Goal: Manage account settings

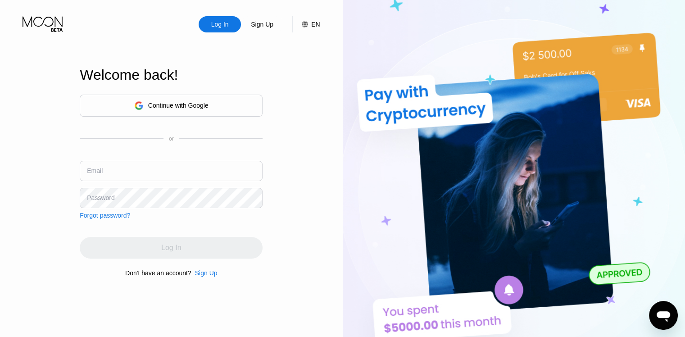
click at [177, 102] on div "Continue with Google" at bounding box center [178, 105] width 60 height 7
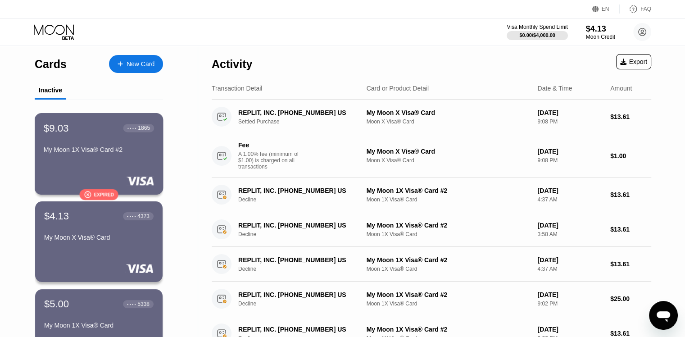
click at [89, 146] on div "$9.03 ● ● ● ● 1865 My Moon 1X Visa® Card #2" at bounding box center [99, 139] width 110 height 35
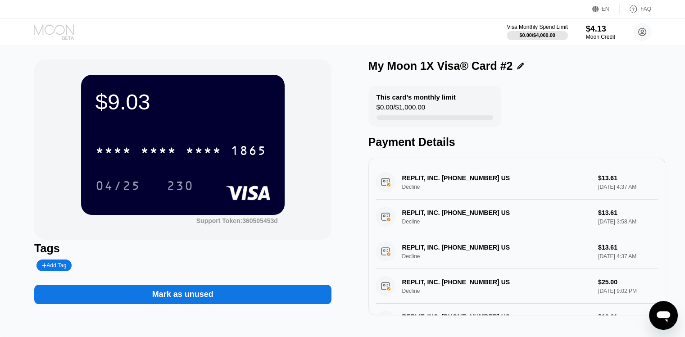
click at [60, 32] on icon at bounding box center [55, 32] width 42 height 16
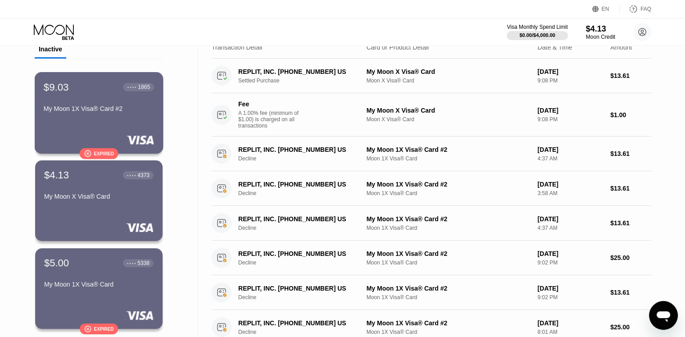
scroll to position [34, 0]
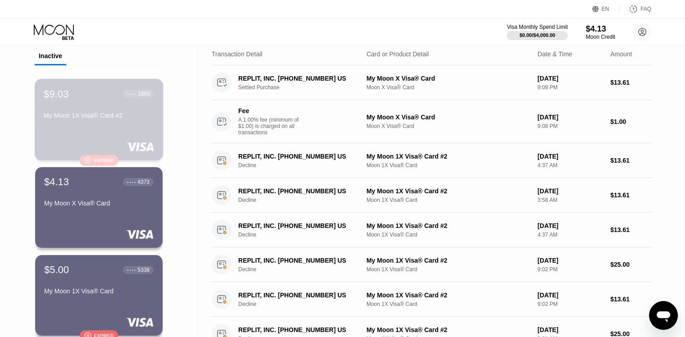
click at [96, 115] on div "My Moon 1X Visa® Card #2" at bounding box center [99, 115] width 110 height 7
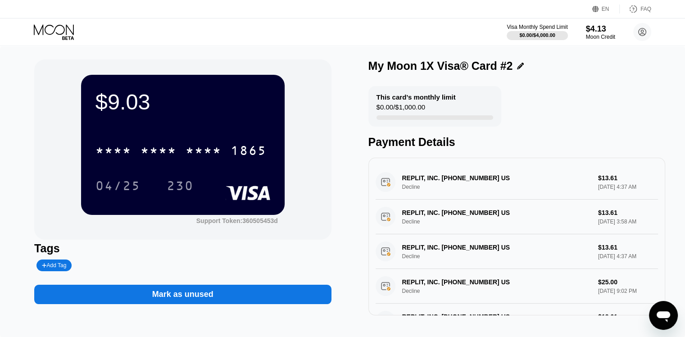
click at [218, 178] on div "04/25 230" at bounding box center [183, 185] width 175 height 23
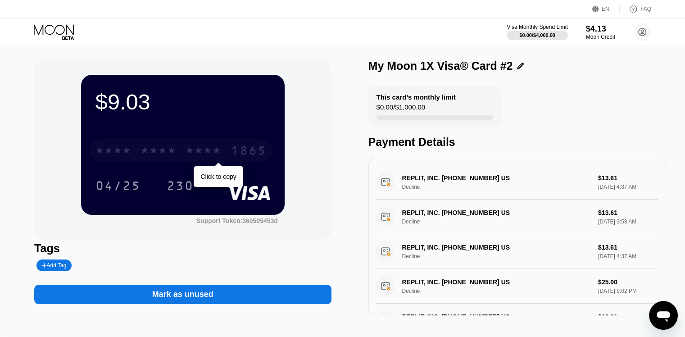
click at [229, 155] on div "* * * * * * * * * * * * 1865" at bounding box center [181, 150] width 182 height 23
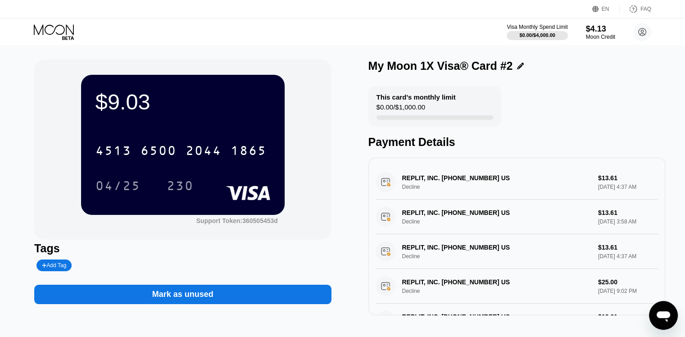
click at [62, 31] on icon at bounding box center [55, 32] width 42 height 16
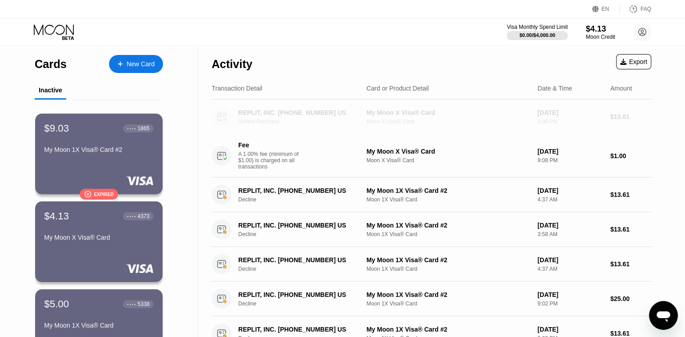
click at [579, 123] on div "9:08 PM" at bounding box center [570, 121] width 66 height 6
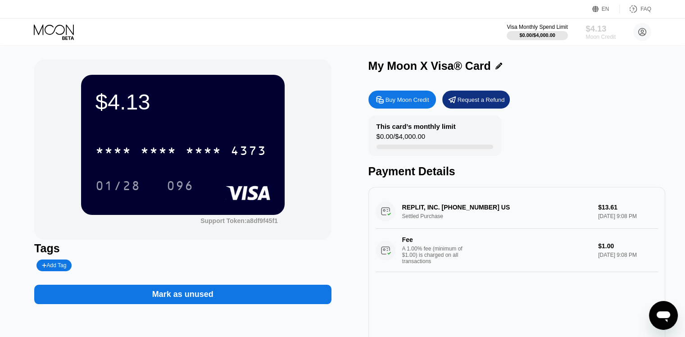
click at [599, 32] on div "$4.13" at bounding box center [601, 28] width 30 height 9
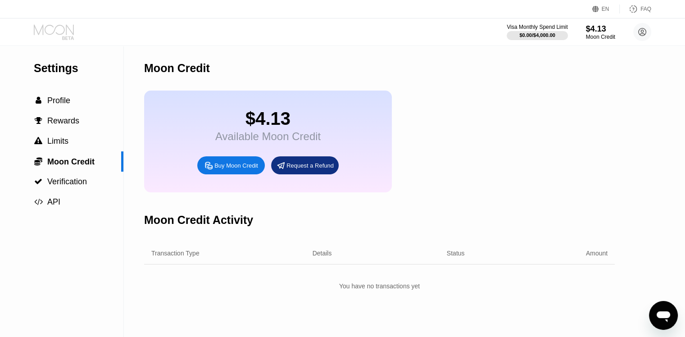
click at [56, 32] on icon at bounding box center [54, 29] width 40 height 10
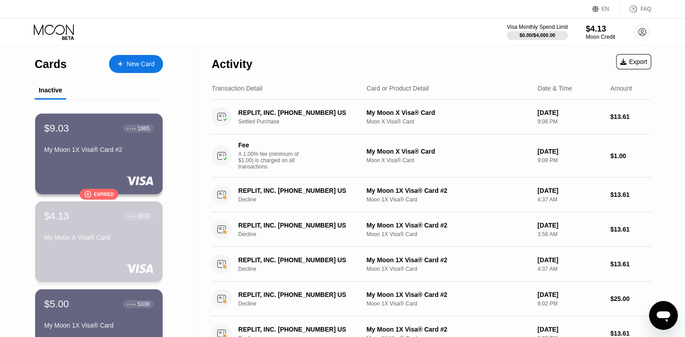
click at [106, 228] on div "$4.13 ● ● ● ● 4373 My Moon X Visa® Card" at bounding box center [98, 227] width 109 height 34
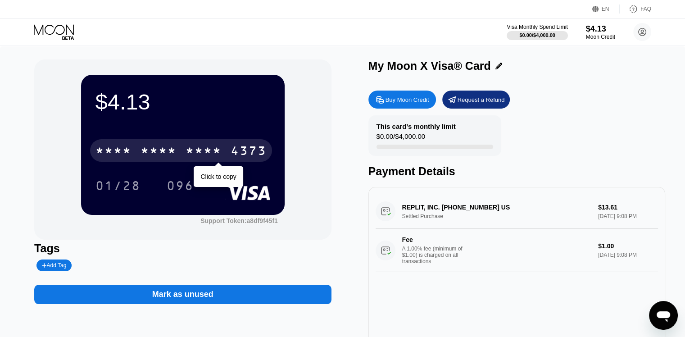
click at [178, 157] on div "* * * * * * * * * * * * 4373" at bounding box center [181, 150] width 182 height 23
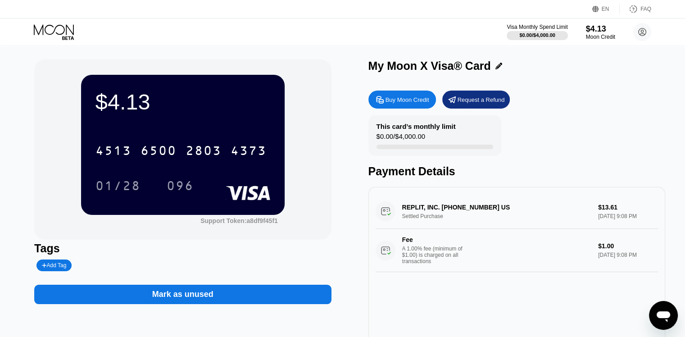
click at [177, 119] on div "$4.13 4513 6500 2803 4373 01/28 096" at bounding box center [183, 145] width 204 height 140
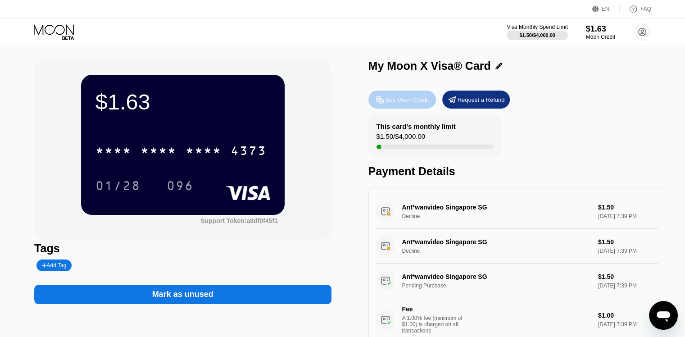
click at [403, 102] on div "Buy Moon Credit" at bounding box center [408, 100] width 44 height 8
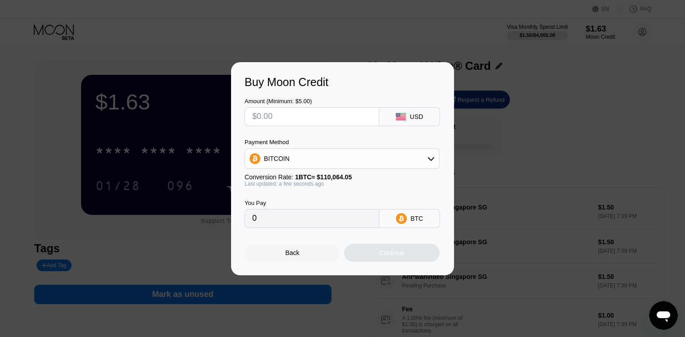
click at [404, 57] on div at bounding box center [346, 168] width 692 height 337
click at [401, 47] on div at bounding box center [346, 168] width 692 height 337
click at [289, 262] on div "Back" at bounding box center [293, 253] width 96 height 18
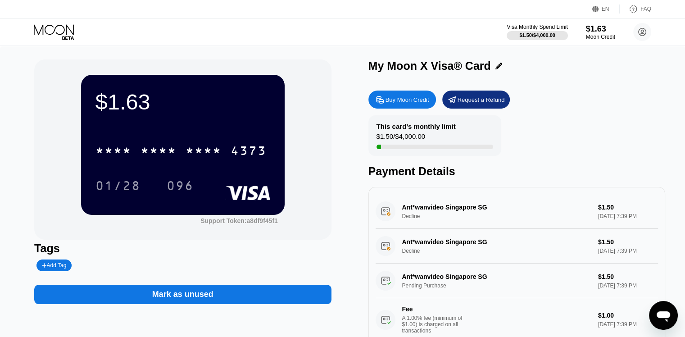
click at [61, 27] on icon at bounding box center [55, 32] width 42 height 16
